Goal: Information Seeking & Learning: Learn about a topic

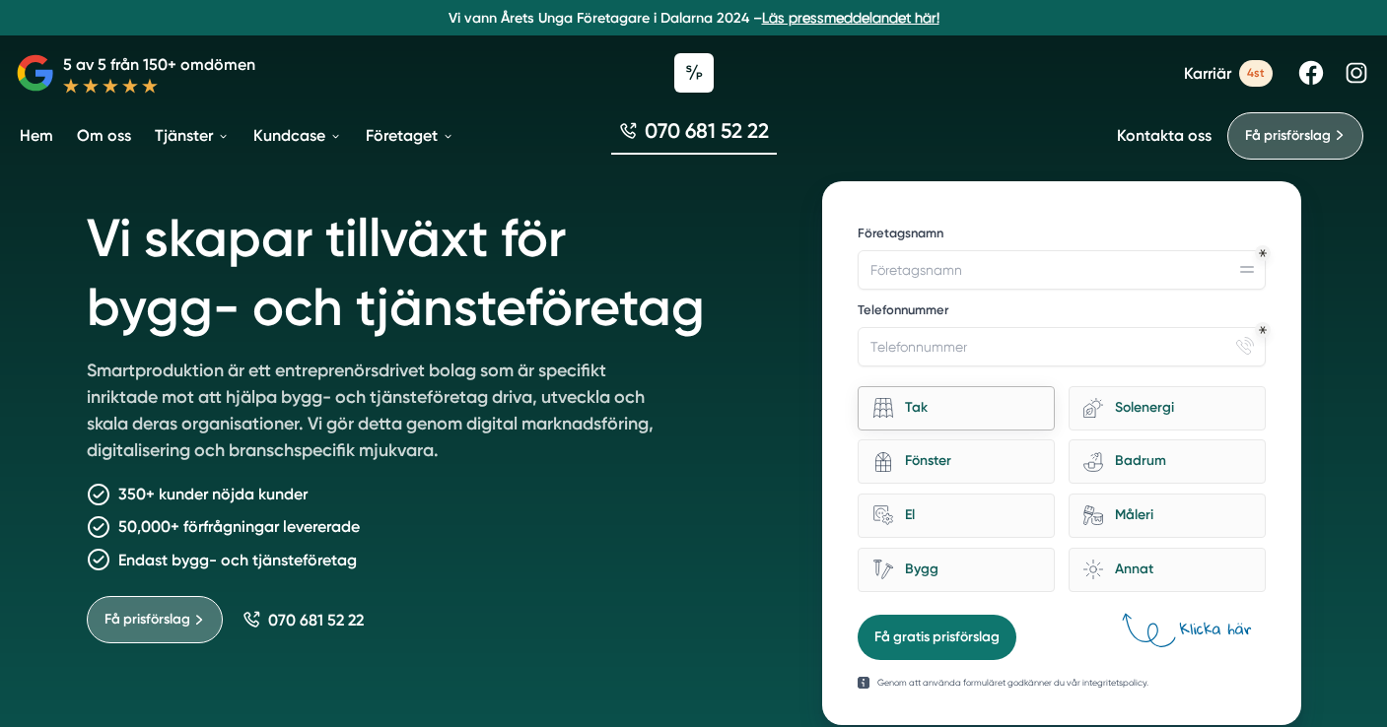
click at [987, 414] on div "Tak" at bounding box center [966, 408] width 147 height 27
click at [0, 0] on input "Tak" at bounding box center [0, 0] width 0 height 0
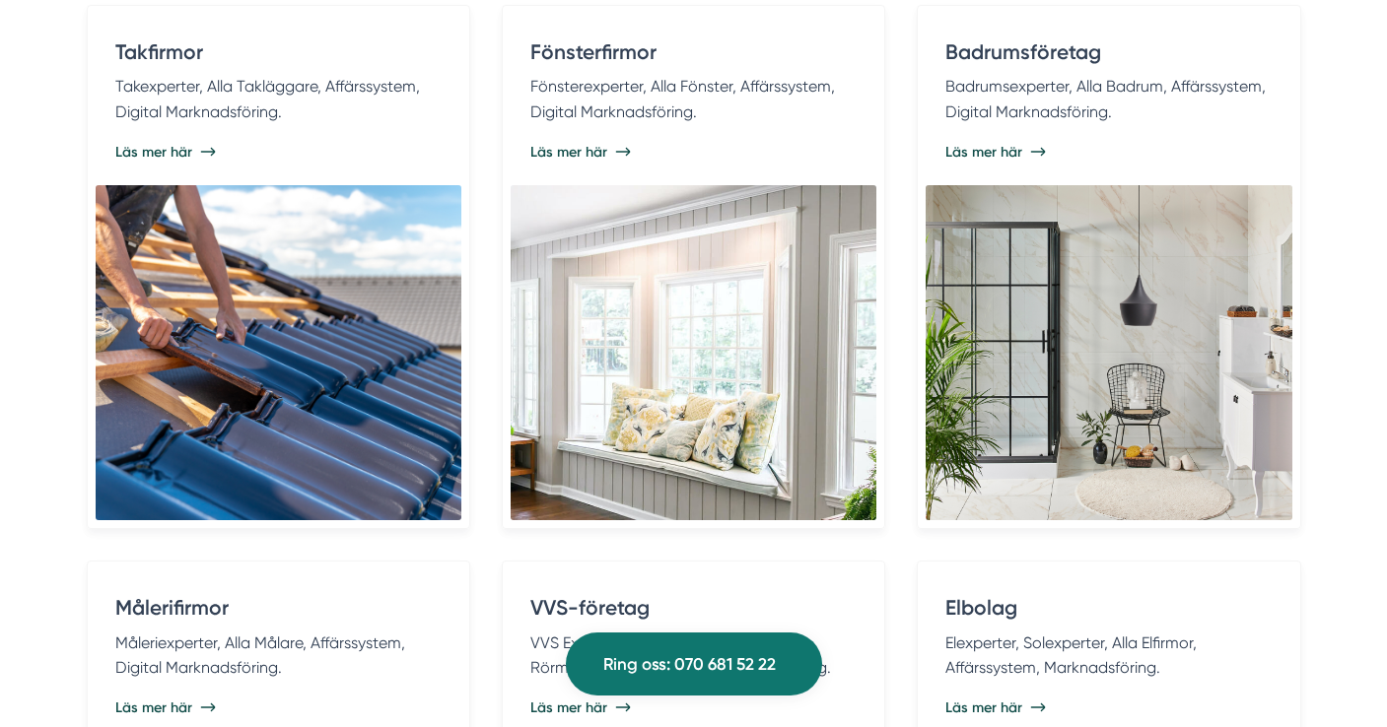
scroll to position [3942, 0]
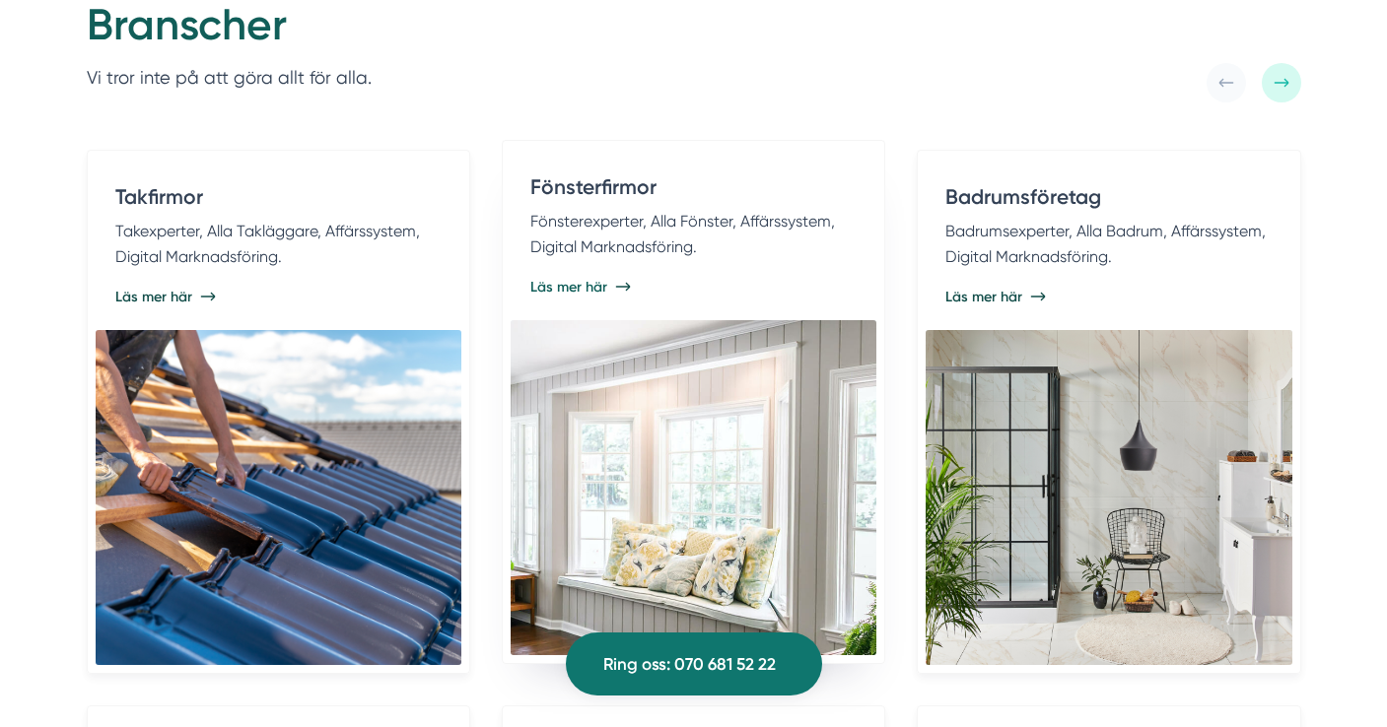
click at [588, 286] on span "Läs mer här" at bounding box center [568, 287] width 77 height 20
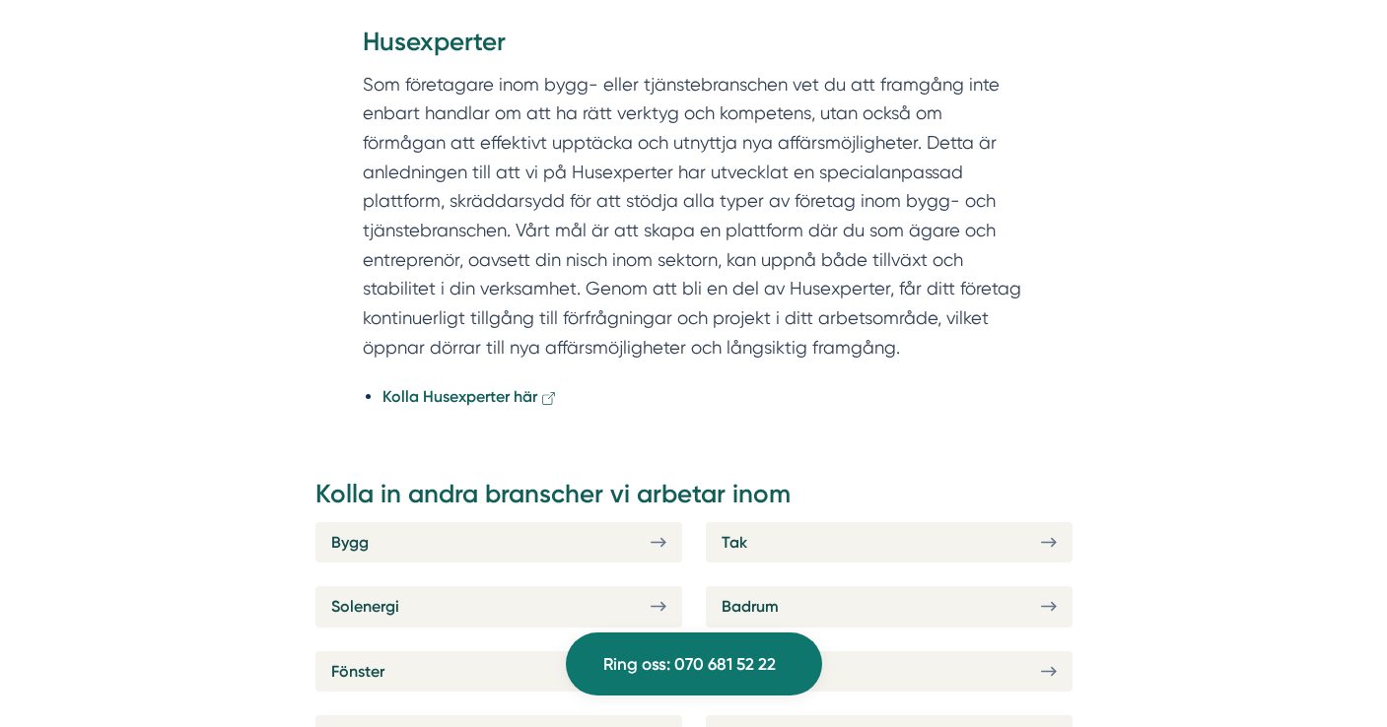
scroll to position [9222, 0]
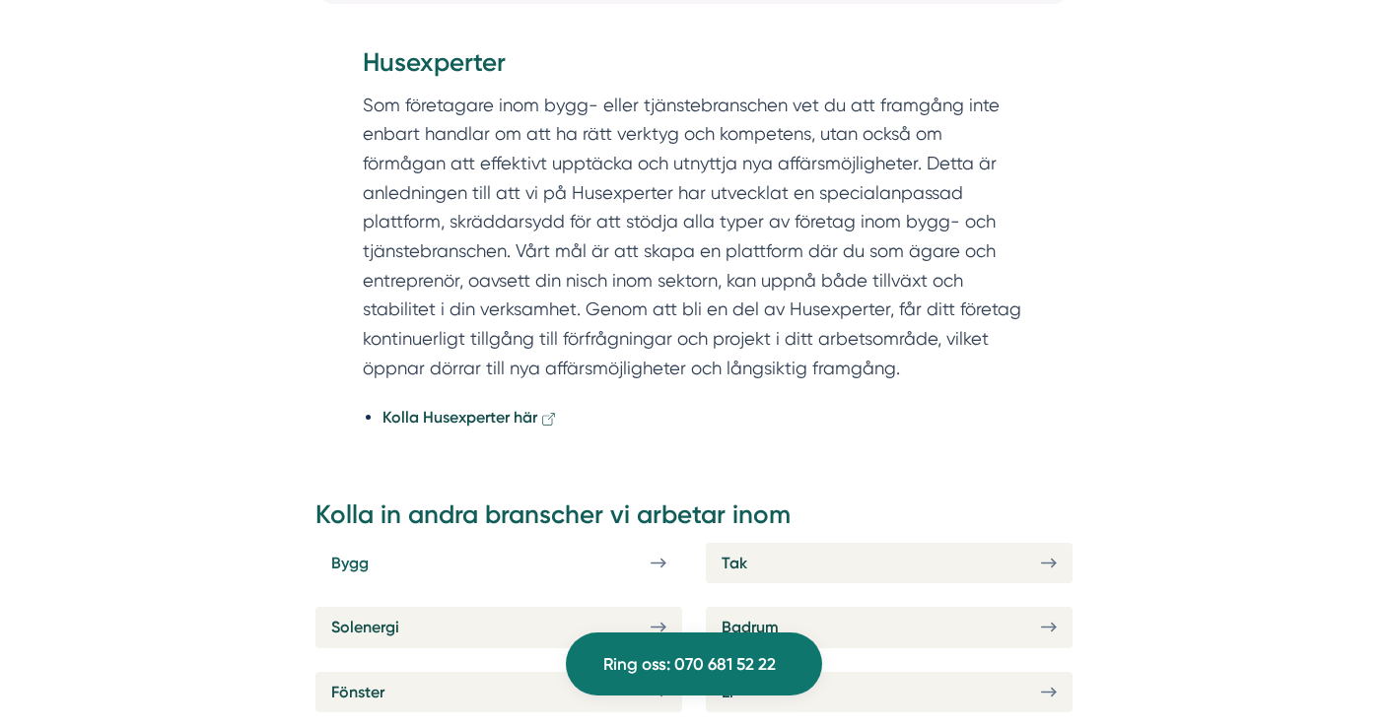
click at [434, 543] on link "Bygg" at bounding box center [498, 563] width 367 height 40
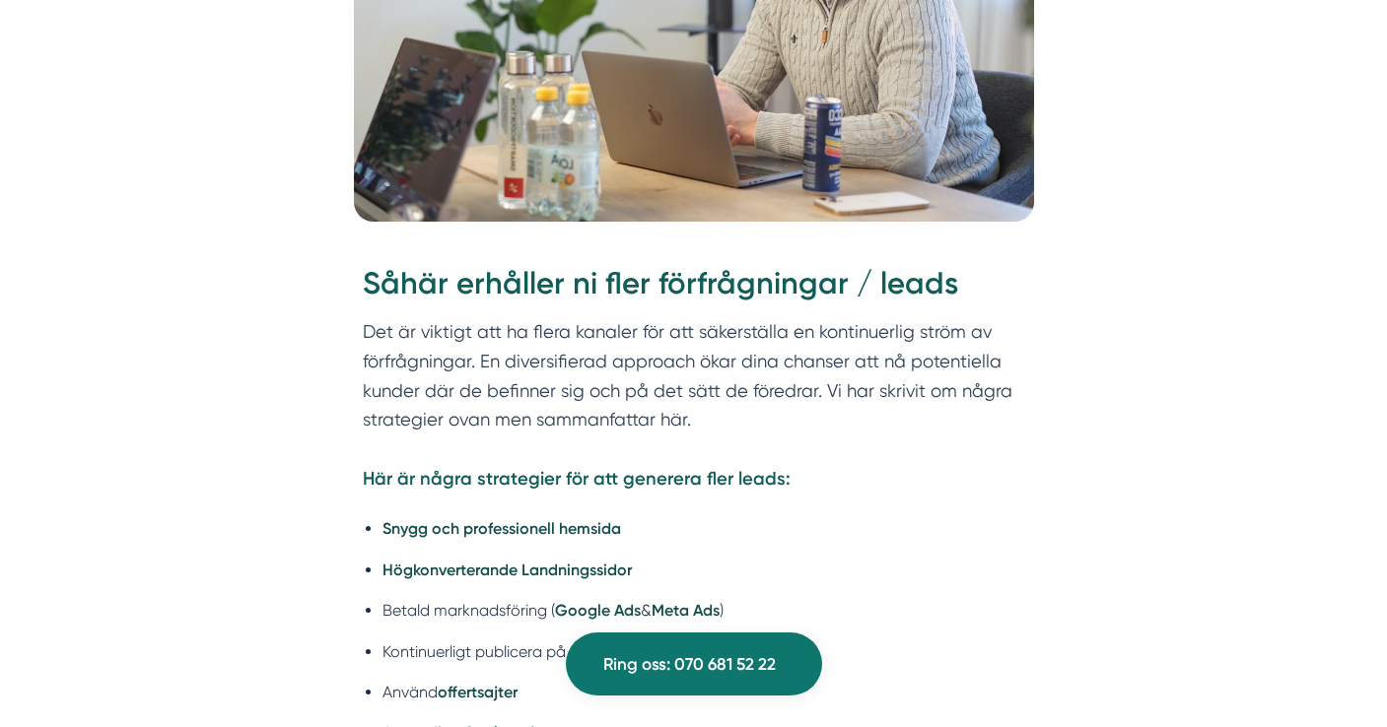
scroll to position [8883, 0]
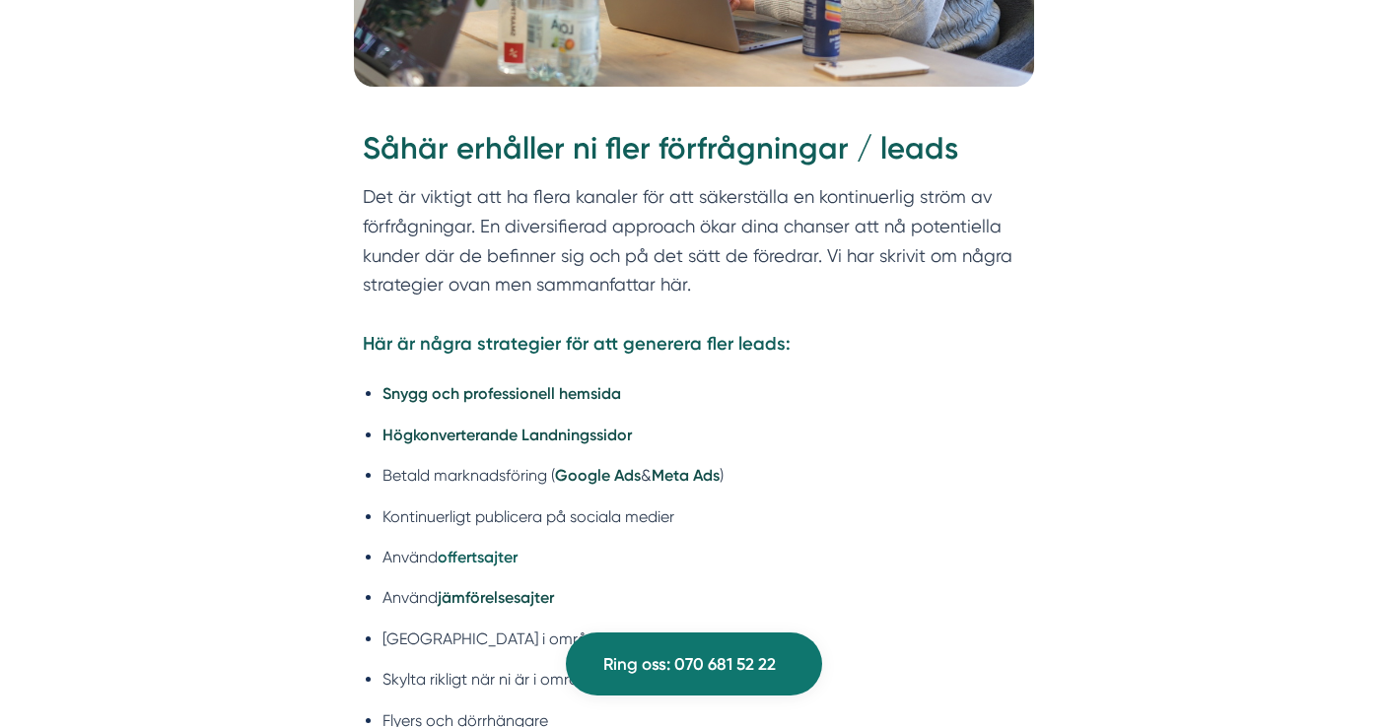
click at [483, 548] on strong "offertsajter" at bounding box center [478, 557] width 80 height 19
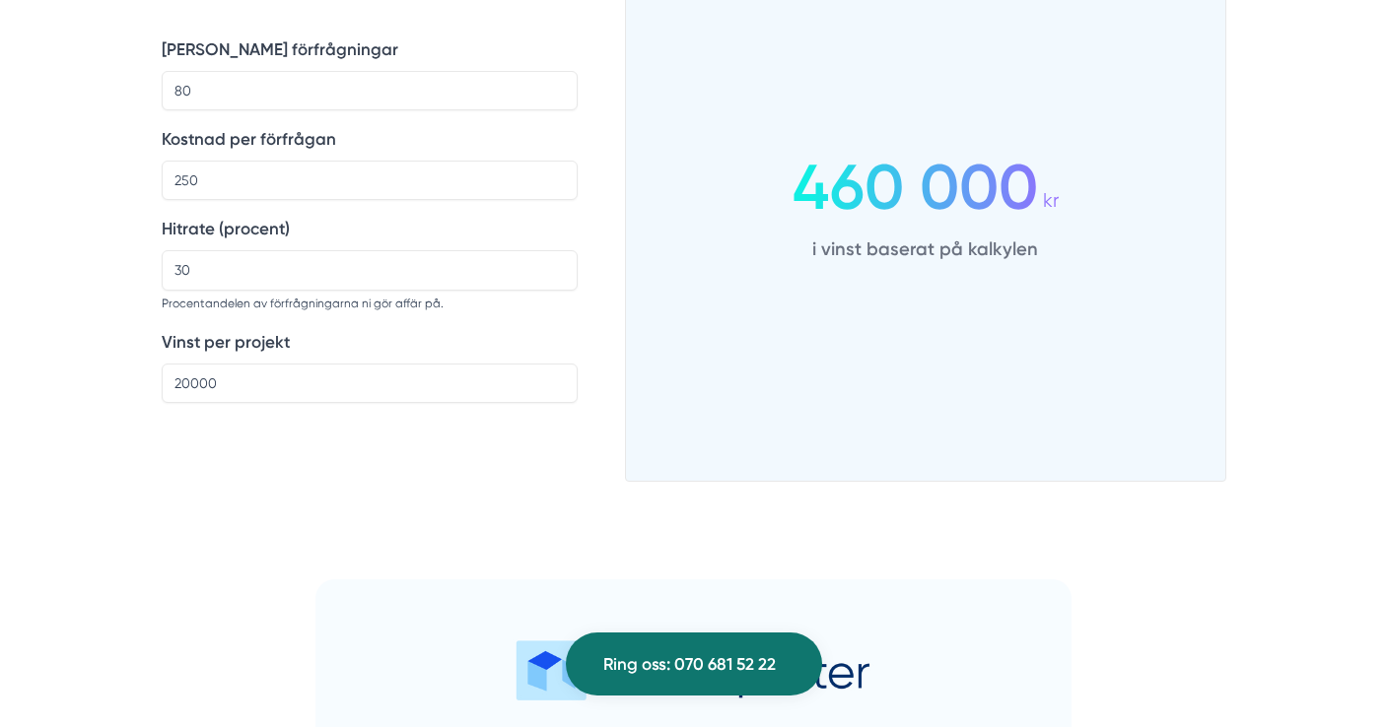
scroll to position [1739, 0]
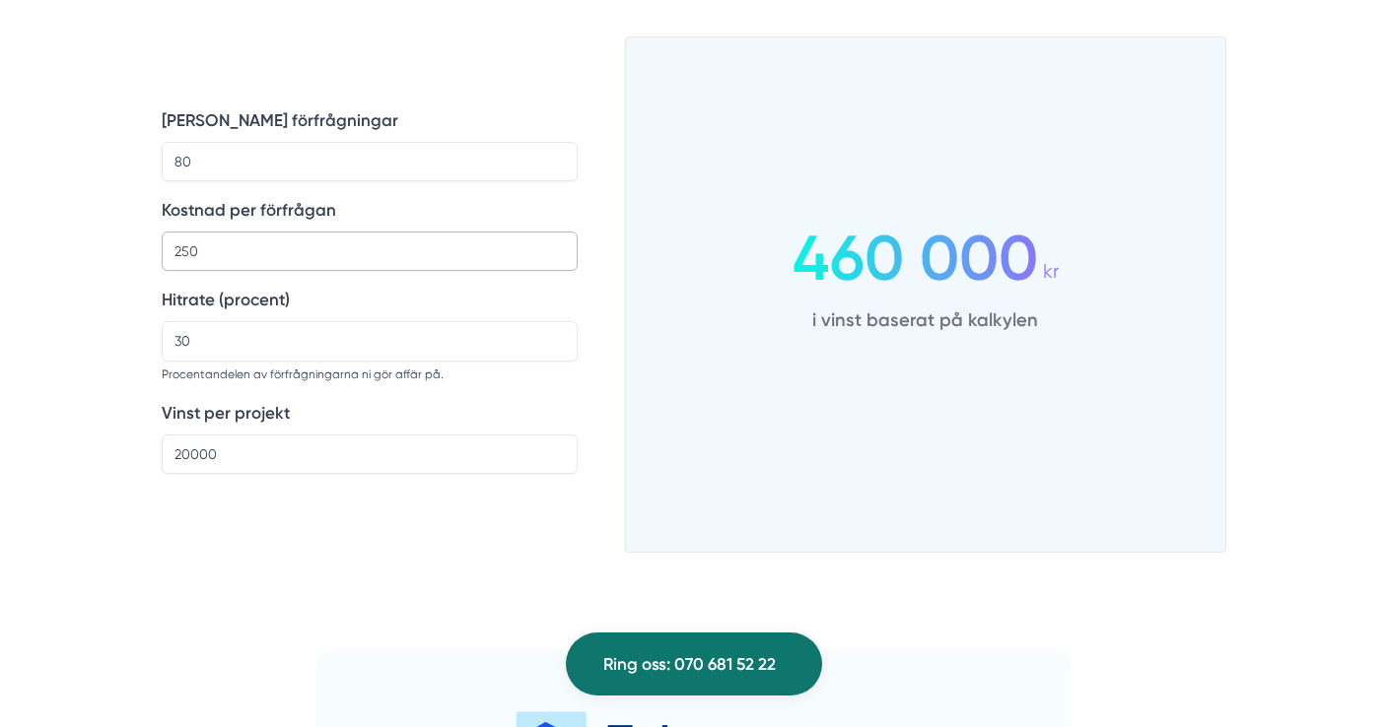
drag, startPoint x: 224, startPoint y: 245, endPoint x: 153, endPoint y: 245, distance: 71.0
type input "3"
type input "0"
type input "5"
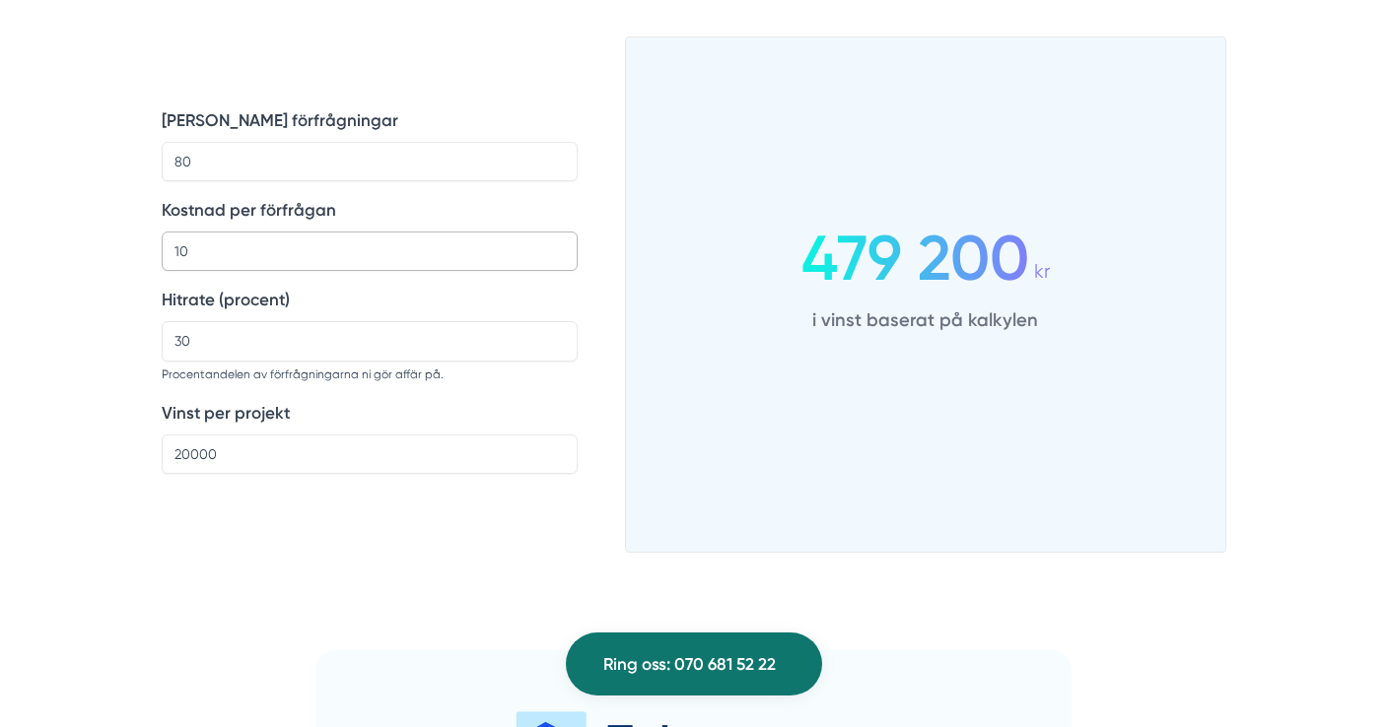
type input "1"
drag, startPoint x: 194, startPoint y: 162, endPoint x: 54, endPoint y: 133, distance: 142.8
type input "10"
click at [255, 252] on input "Kostnad per förfrågan" at bounding box center [370, 251] width 416 height 39
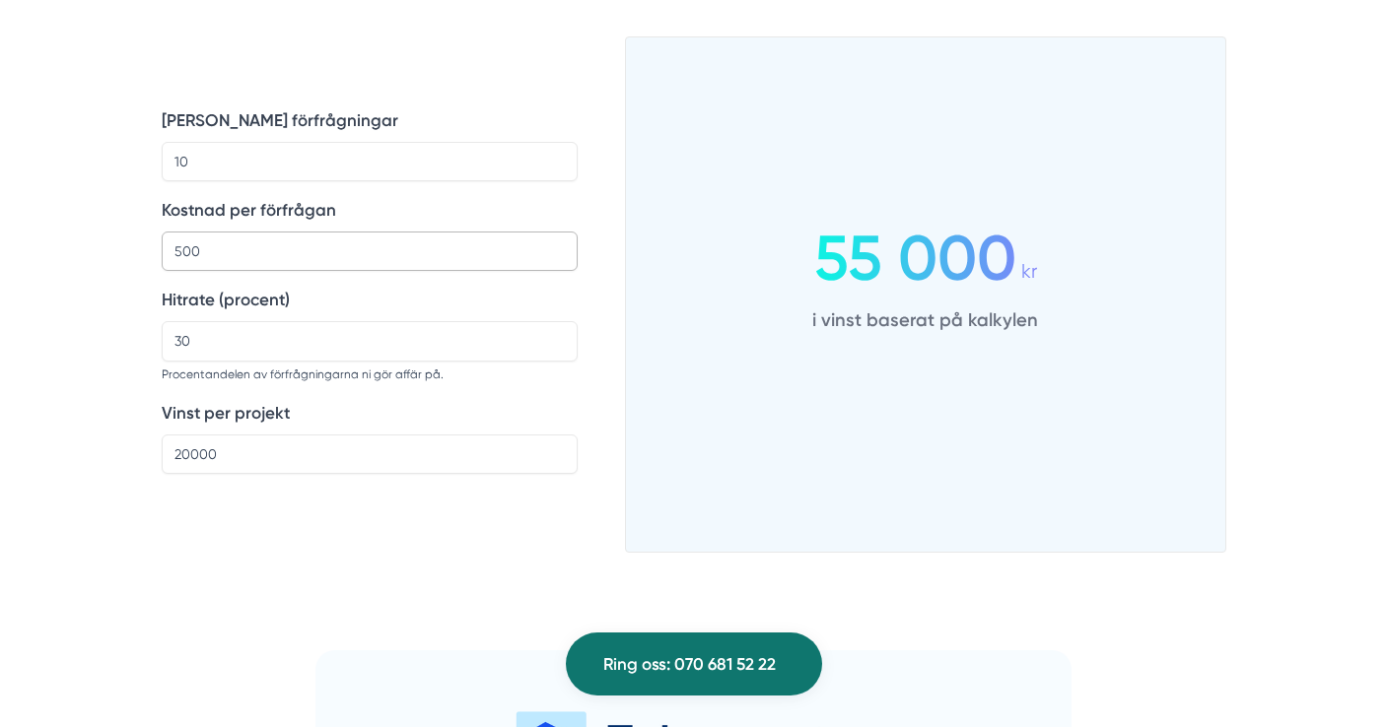
type input "500"
click at [234, 345] on input "30" at bounding box center [370, 340] width 416 height 39
click at [224, 453] on input "20000" at bounding box center [370, 454] width 416 height 39
click at [201, 345] on input "30" at bounding box center [370, 340] width 416 height 39
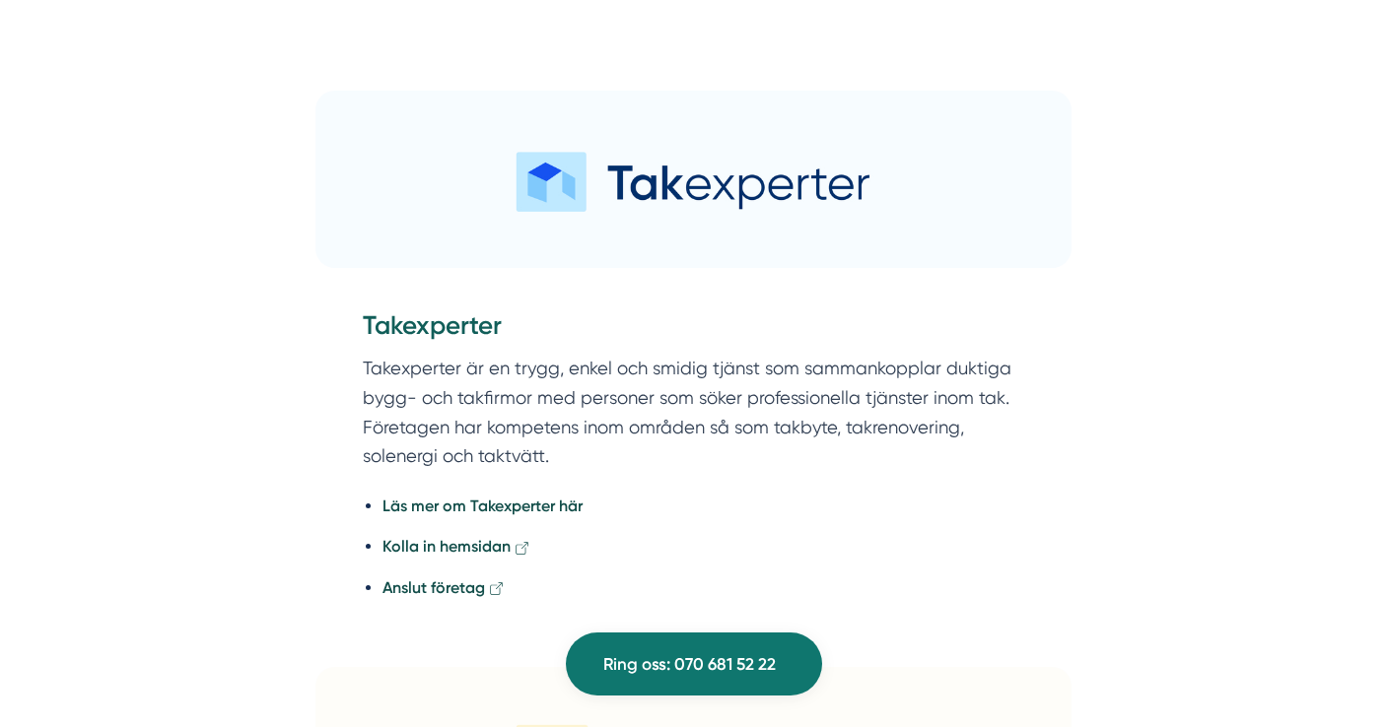
scroll to position [2459, 0]
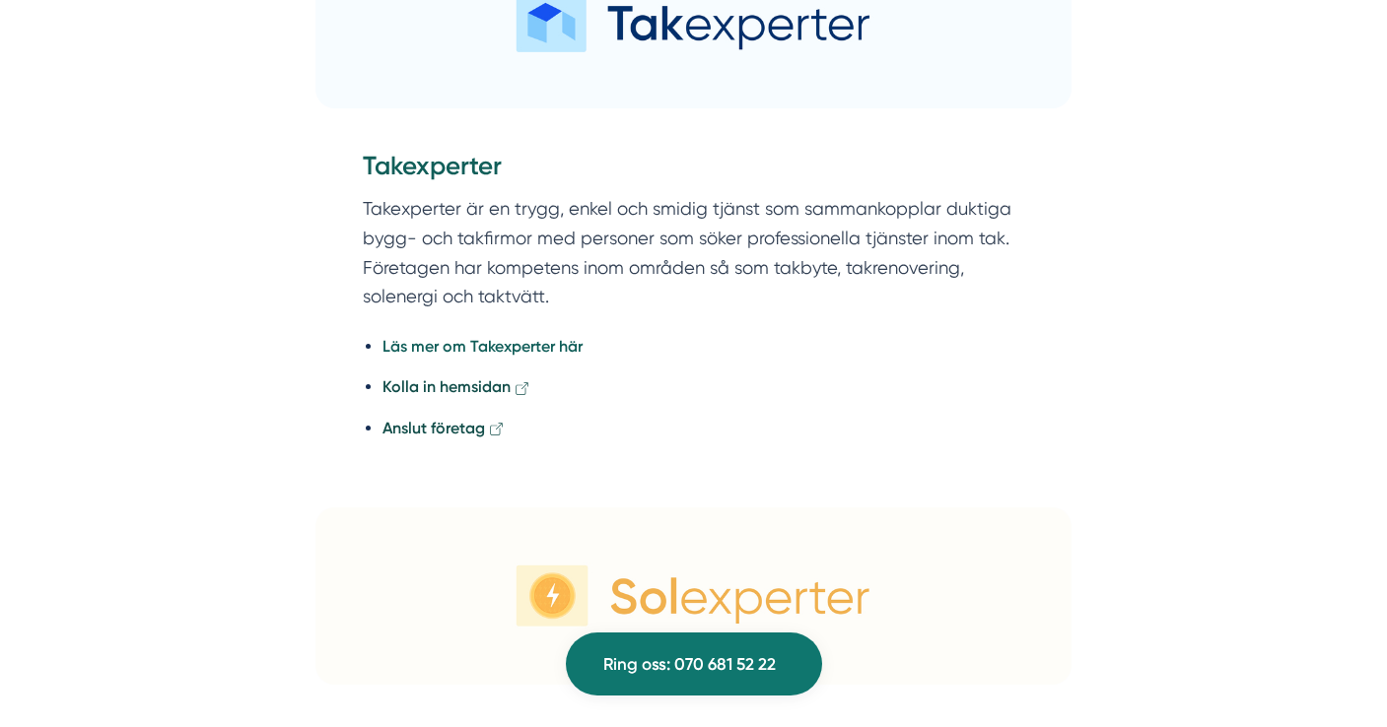
click at [448, 340] on strong "Läs mer om Takexperter här" at bounding box center [482, 346] width 200 height 19
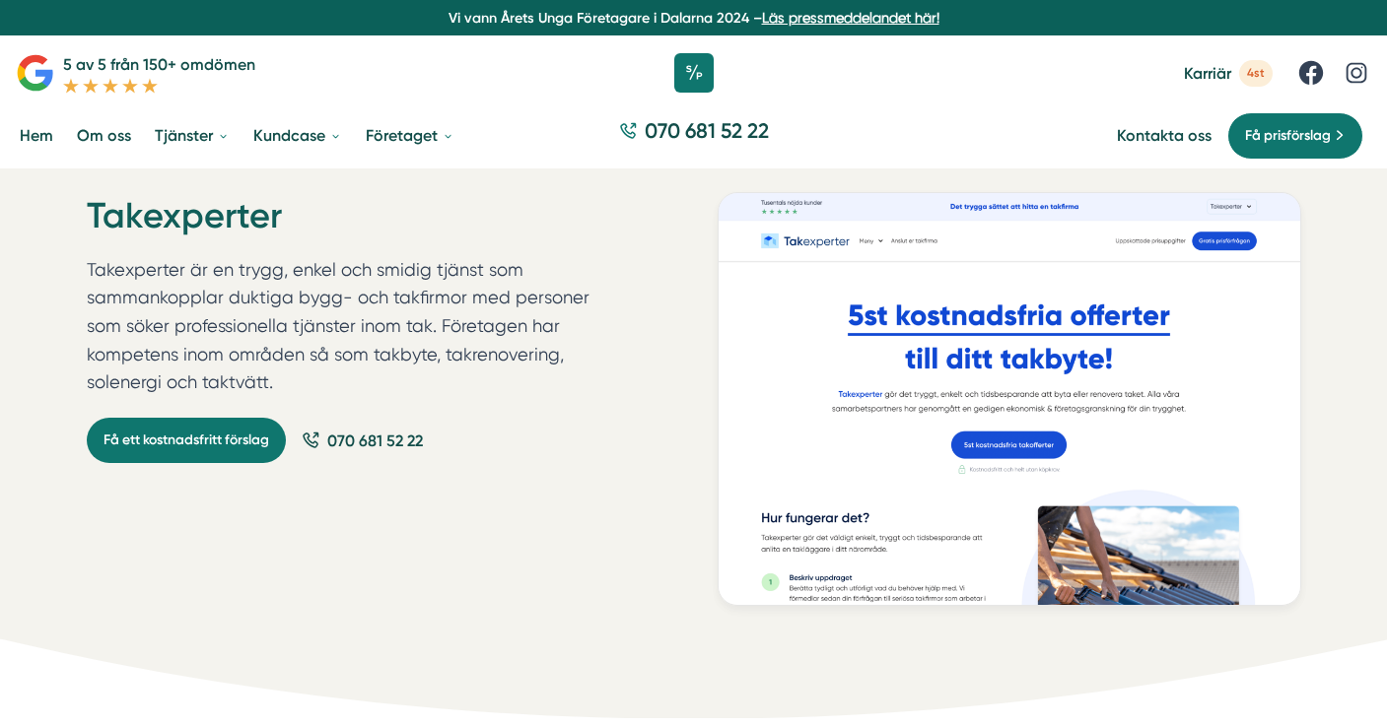
click at [1220, 70] on span "Karriär" at bounding box center [1207, 73] width 47 height 19
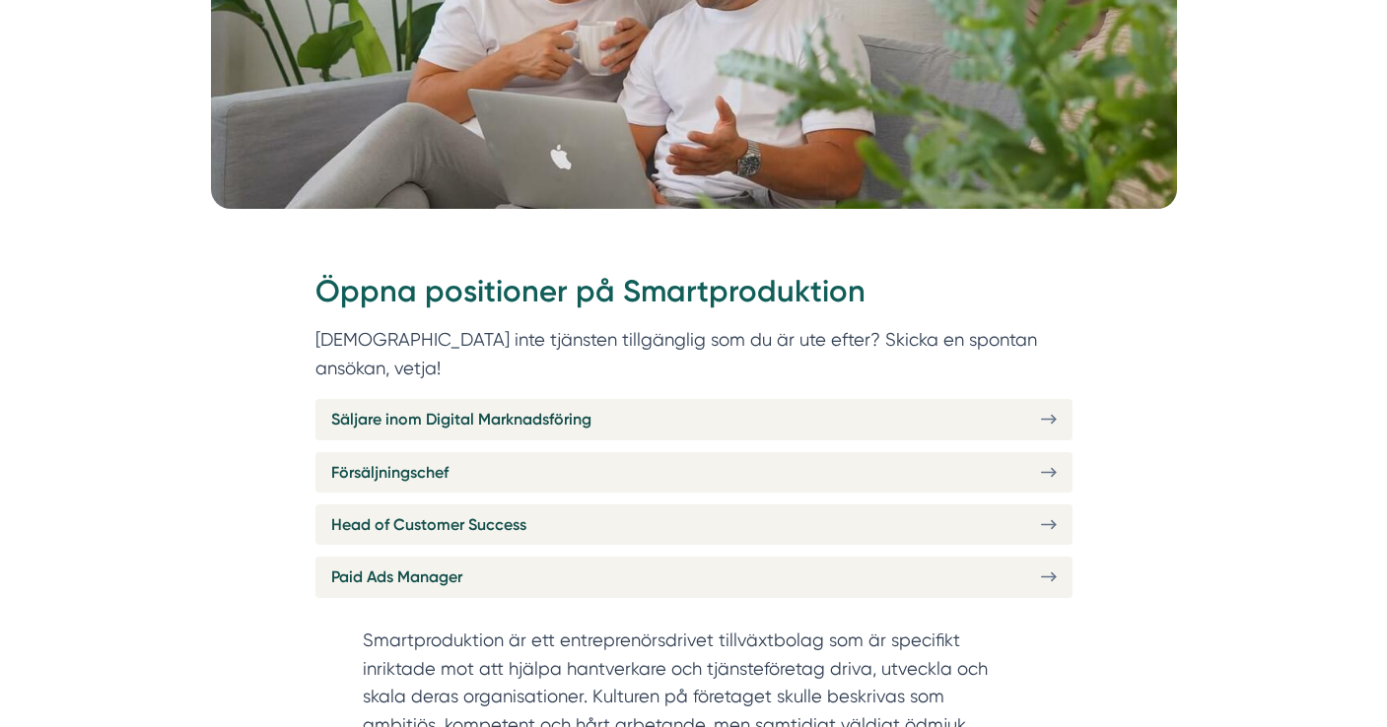
scroll to position [681, 0]
